Goal: Task Accomplishment & Management: Complete application form

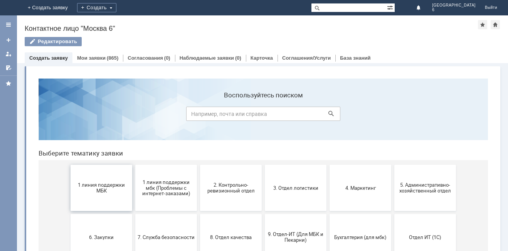
click at [107, 186] on span "1 линия поддержки МБК" at bounding box center [101, 188] width 57 height 12
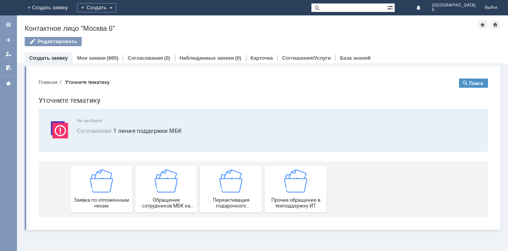
click at [107, 186] on img at bounding box center [101, 181] width 23 height 23
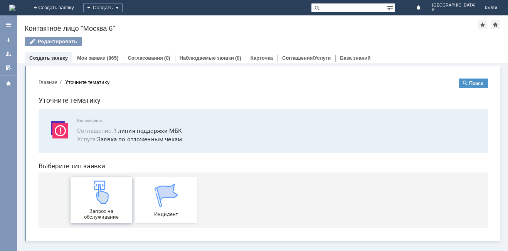
click at [109, 202] on img at bounding box center [101, 192] width 23 height 23
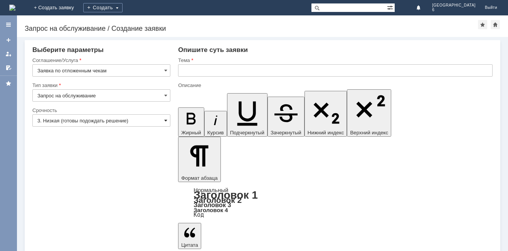
click at [167, 119] on span at bounding box center [165, 121] width 3 height 6
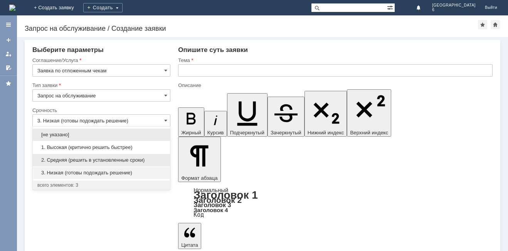
click at [131, 162] on span "2. Средняя (решить в установленные сроки)" at bounding box center [101, 160] width 128 height 6
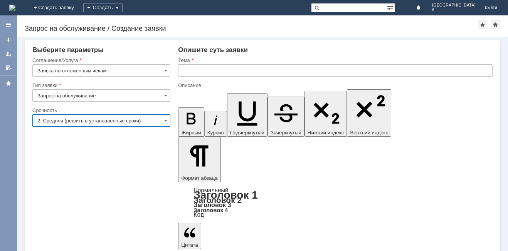
type input "2. Средняя (решить в установленные сроки)"
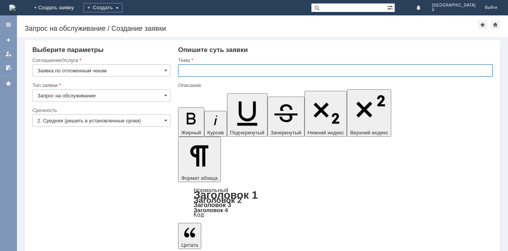
click at [180, 66] on input "text" at bounding box center [335, 70] width 315 height 12
type input "отложенные чеки [DATE]"
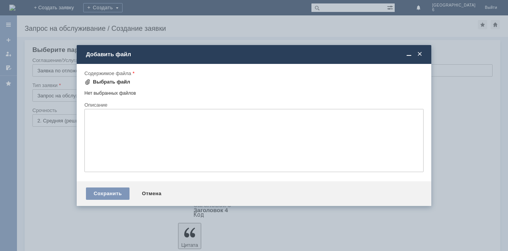
click at [87, 81] on span at bounding box center [87, 82] width 6 height 6
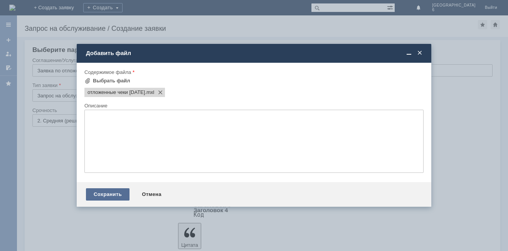
click at [98, 192] on div "Сохранить" at bounding box center [108, 195] width 44 height 12
